Goal: Check status: Check status

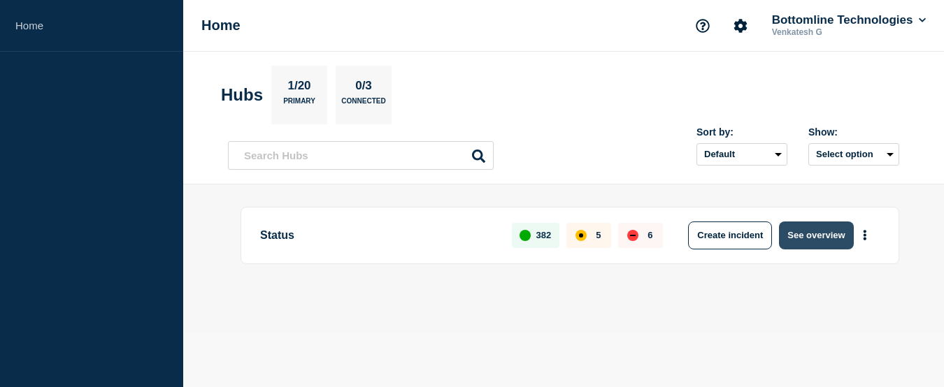
click at [800, 237] on button "See overview" at bounding box center [816, 236] width 74 height 28
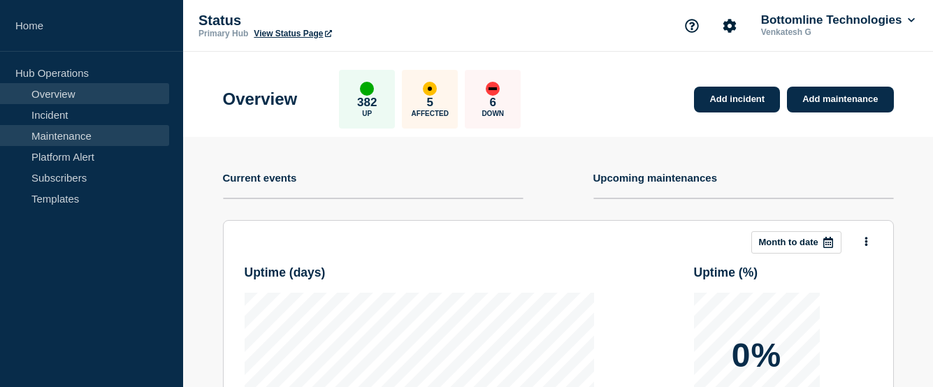
click at [52, 135] on link "Maintenance" at bounding box center [84, 135] width 169 height 21
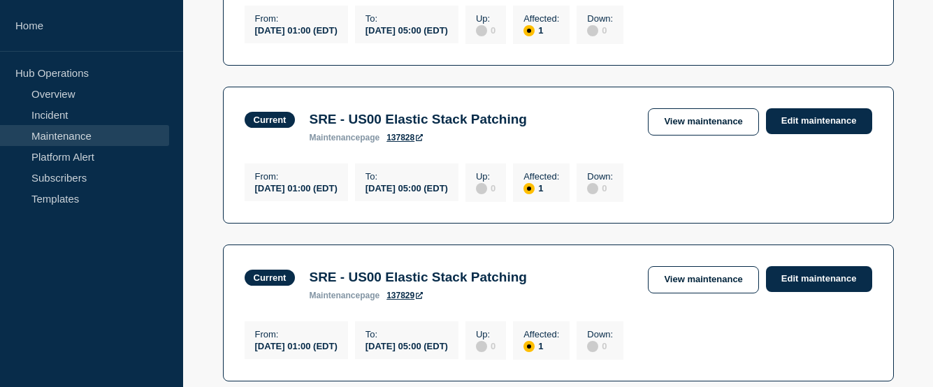
scroll to position [1015, 0]
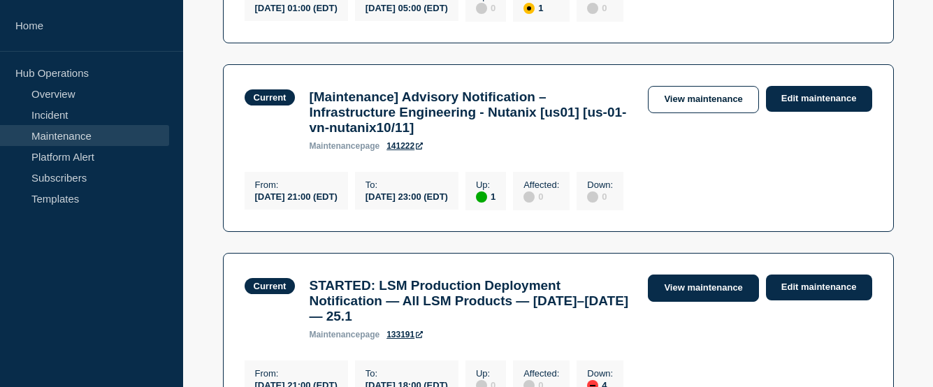
click at [700, 302] on link "View maintenance" at bounding box center [703, 288] width 110 height 27
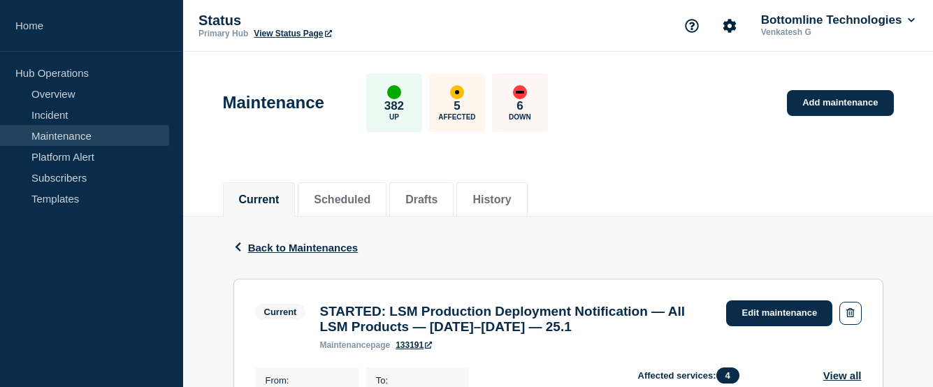
drag, startPoint x: 692, startPoint y: 332, endPoint x: 322, endPoint y: 310, distance: 370.4
click at [322, 310] on h3 "STARTED: LSM Production Deployment Notification — All LSM Products — [DATE]–[DA…" at bounding box center [515, 319] width 393 height 31
copy h3 "STARTED: LSM Production Deployment Notification — All LSM Products — [DATE]–[DA…"
